Goal: Transaction & Acquisition: Purchase product/service

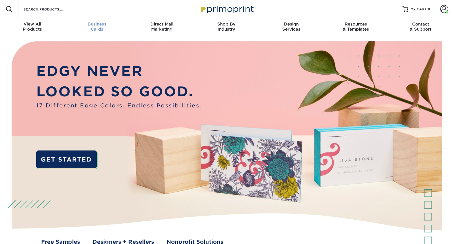
click at [96, 28] on div "Business Cards" at bounding box center [97, 27] width 65 height 10
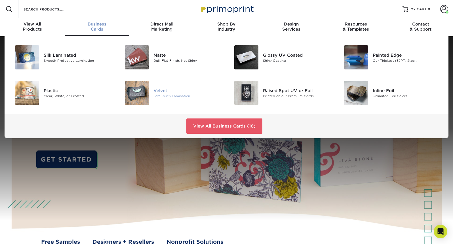
click at [160, 91] on div "Velvet" at bounding box center [187, 90] width 69 height 6
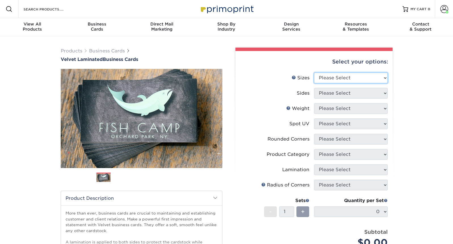
click at [338, 78] on select "Please Select 1.5" x 3.5" - Mini 1.75" x 3.5" - Mini 2" x 2" - Square 2" x 3" -…" at bounding box center [351, 78] width 74 height 11
select select "2.00x3.50"
click at [314, 73] on select "Please Select 1.5" x 3.5" - Mini 1.75" x 3.5" - Mini 2" x 2" - Square 2" x 3" -…" at bounding box center [351, 78] width 74 height 11
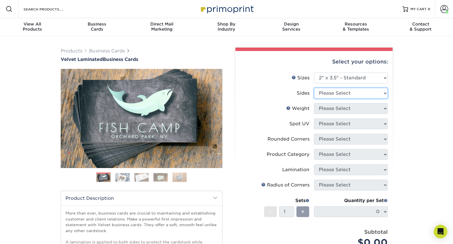
click at [323, 96] on select "Please Select Print Both Sides Print Front Only" at bounding box center [351, 93] width 74 height 11
select select "13abbda7-1d64-4f25-8bb2-c179b224825d"
click at [314, 88] on select "Please Select Print Both Sides Print Front Only" at bounding box center [351, 93] width 74 height 11
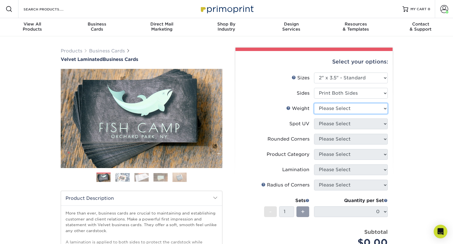
click at [324, 111] on select "Please Select 16PT" at bounding box center [351, 108] width 74 height 11
select select "16PT"
click at [314, 103] on select "Please Select 16PT" at bounding box center [351, 108] width 74 height 11
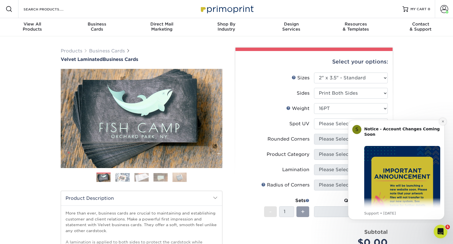
click at [443, 122] on icon "Dismiss notification" at bounding box center [442, 121] width 3 height 3
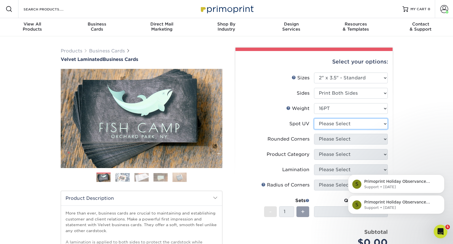
click at [327, 126] on select "Please Select No Spot UV Front and Back (Both Sides) Front Only Back Only" at bounding box center [351, 123] width 74 height 11
click at [314, 118] on select "Please Select No Spot UV Front and Back (Both Sides) Front Only Back Only" at bounding box center [351, 123] width 74 height 11
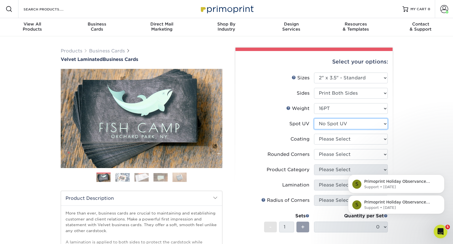
click at [331, 125] on select "Please Select No Spot UV Front and Back (Both Sides) Front Only Back Only" at bounding box center [351, 123] width 74 height 11
select select "0"
click at [314, 118] on select "Please Select No Spot UV Front and Back (Both Sides) Front Only Back Only" at bounding box center [351, 123] width 74 height 11
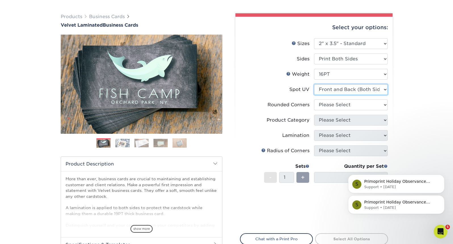
scroll to position [48, 0]
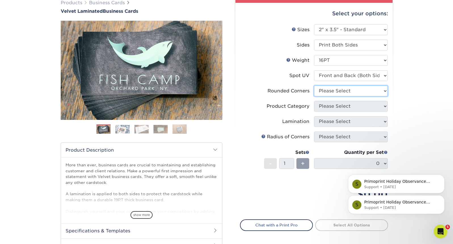
click at [365, 90] on select "Please Select Yes - Round 2 Corners Yes - Round 4 Corners No" at bounding box center [351, 91] width 74 height 11
select select "0"
click at [314, 86] on select "Please Select Yes - Round 2 Corners Yes - Round 4 Corners No" at bounding box center [351, 91] width 74 height 11
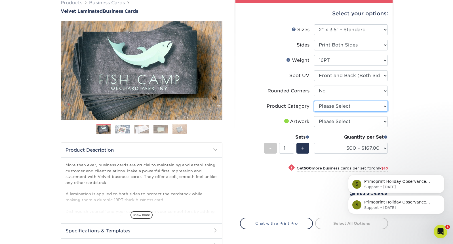
click at [332, 106] on select "Please Select Business Cards" at bounding box center [351, 106] width 74 height 11
select select "3b5148f1-0588-4f88-a218-97bcfdce65c1"
click at [314, 101] on select "Please Select Business Cards" at bounding box center [351, 106] width 74 height 11
click at [332, 121] on select "Please Select I will upload files I need a design - $100" at bounding box center [351, 121] width 74 height 11
select select "upload"
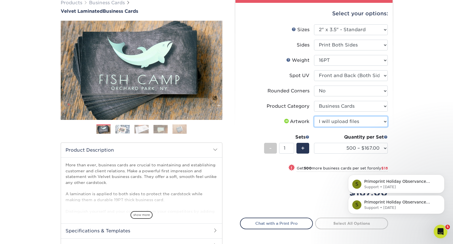
click at [314, 116] on select "Please Select I will upload files I need a design - $100" at bounding box center [351, 121] width 74 height 11
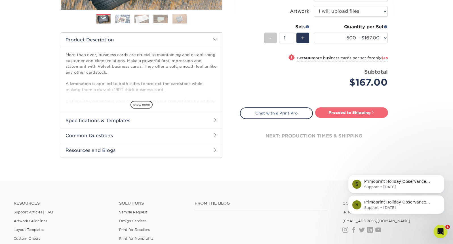
click at [342, 111] on link "Proceed to Shipping" at bounding box center [351, 112] width 73 height 10
type input "Set 1"
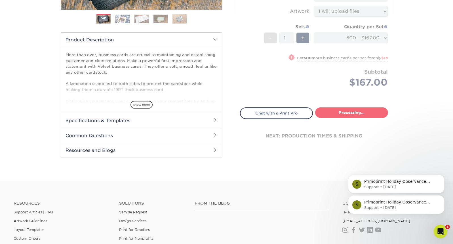
select select "4255bcc9-c807-49ed-9fda-38550f218dbc"
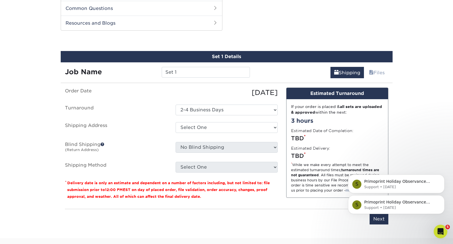
scroll to position [288, 0]
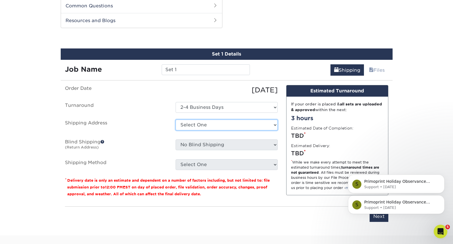
click at [232, 124] on select "Select One CIARAN COEN Office Machines Company Ron Cain + Add New Address" at bounding box center [226, 125] width 102 height 11
select select "284446"
